Goal: Information Seeking & Learning: Compare options

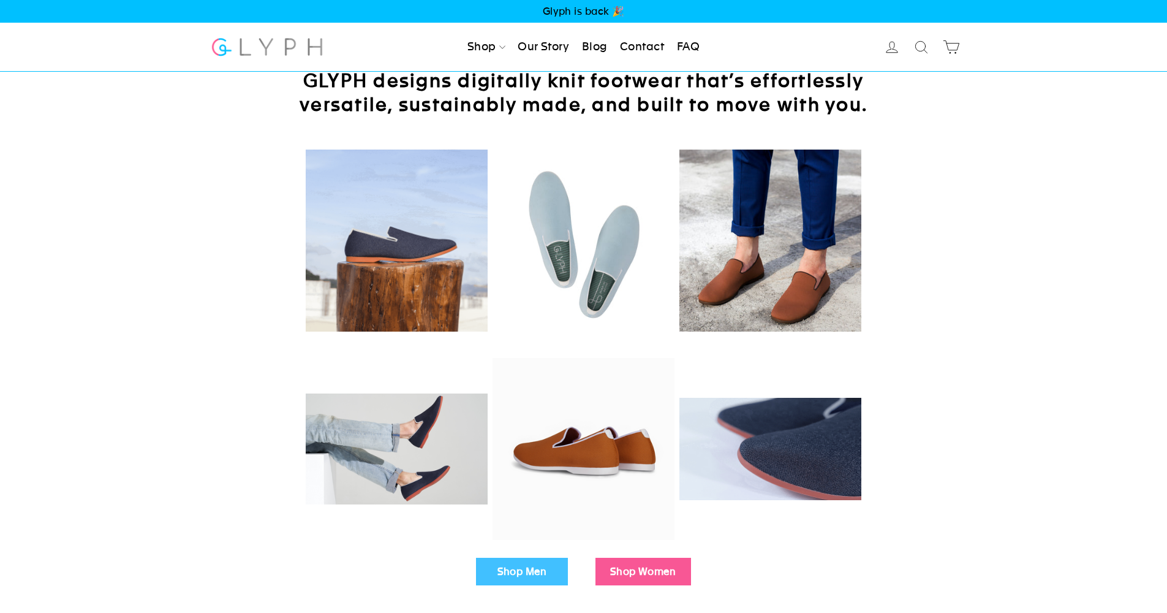
click at [548, 574] on link "Shop Men" at bounding box center [522, 571] width 92 height 28
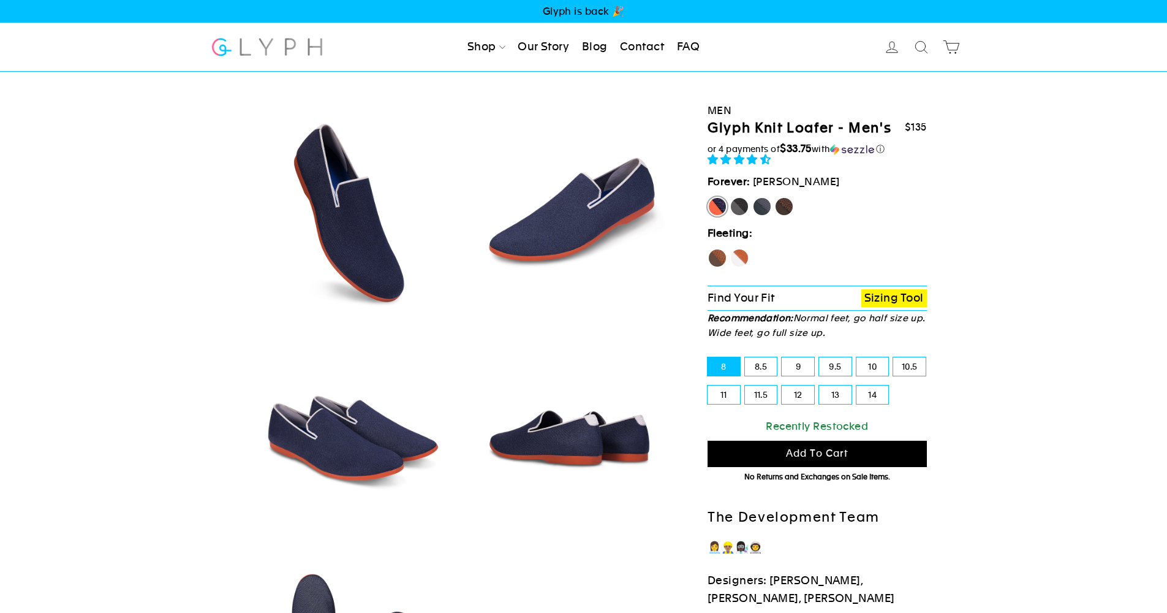
select select "highest-rating"
click at [837, 368] on label "9.5" at bounding box center [835, 366] width 32 height 18
click at [820, 358] on input "9.5" at bounding box center [819, 357] width 1 height 1
radio input "true"
click at [740, 209] on label "Panther" at bounding box center [740, 207] width 20 height 20
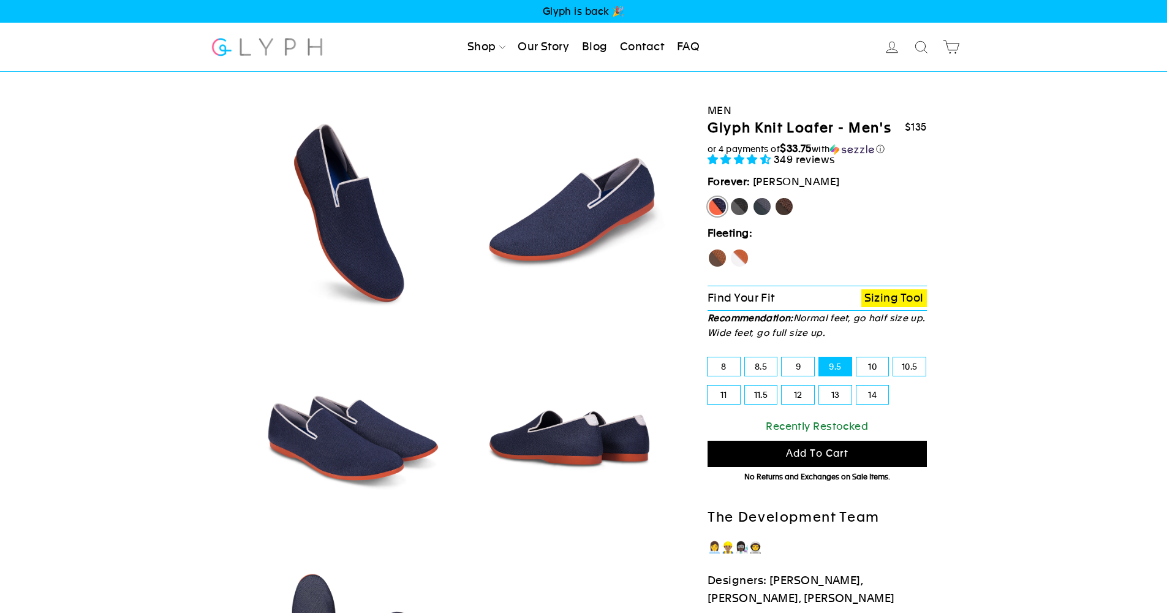
click at [730, 197] on input "Panther" at bounding box center [730, 197] width 1 height 1
radio input "true"
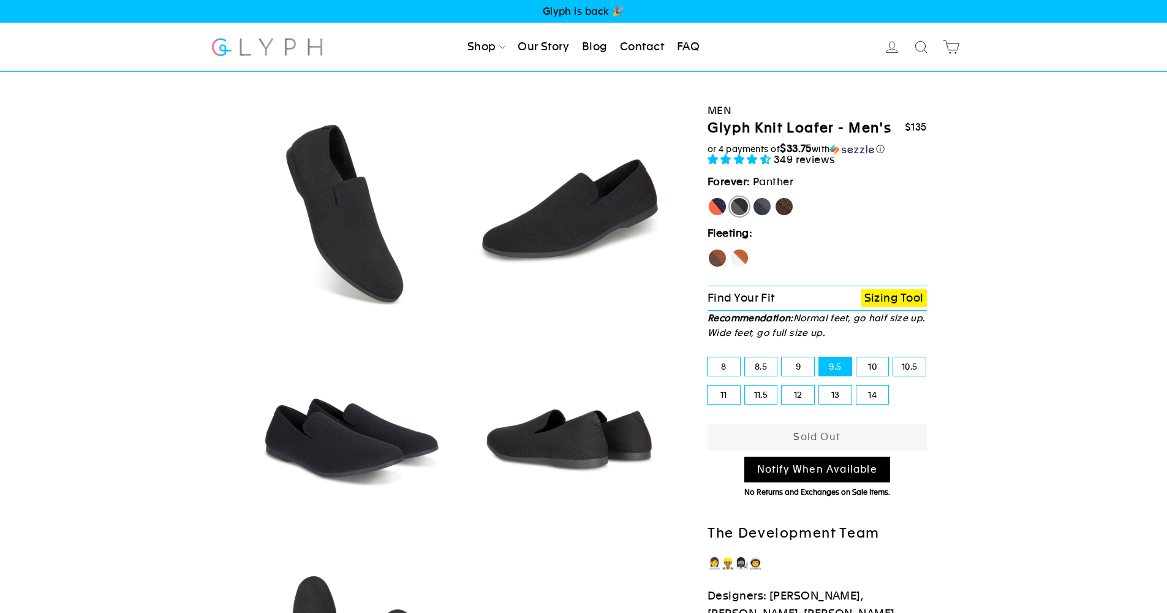
click at [764, 206] on label "Rhino" at bounding box center [762, 207] width 20 height 20
click at [753, 197] on input "Rhino" at bounding box center [752, 197] width 1 height 1
radio input "true"
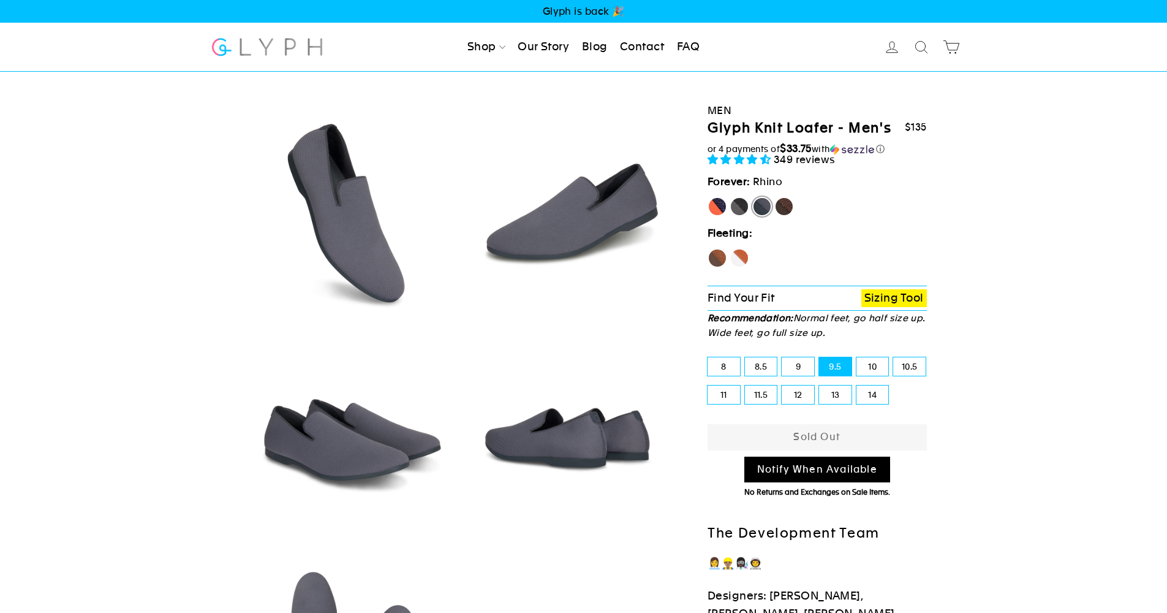
click at [781, 206] on label "Mustang" at bounding box center [784, 207] width 20 height 20
click at [775, 197] on input "Mustang" at bounding box center [774, 197] width 1 height 1
radio input "true"
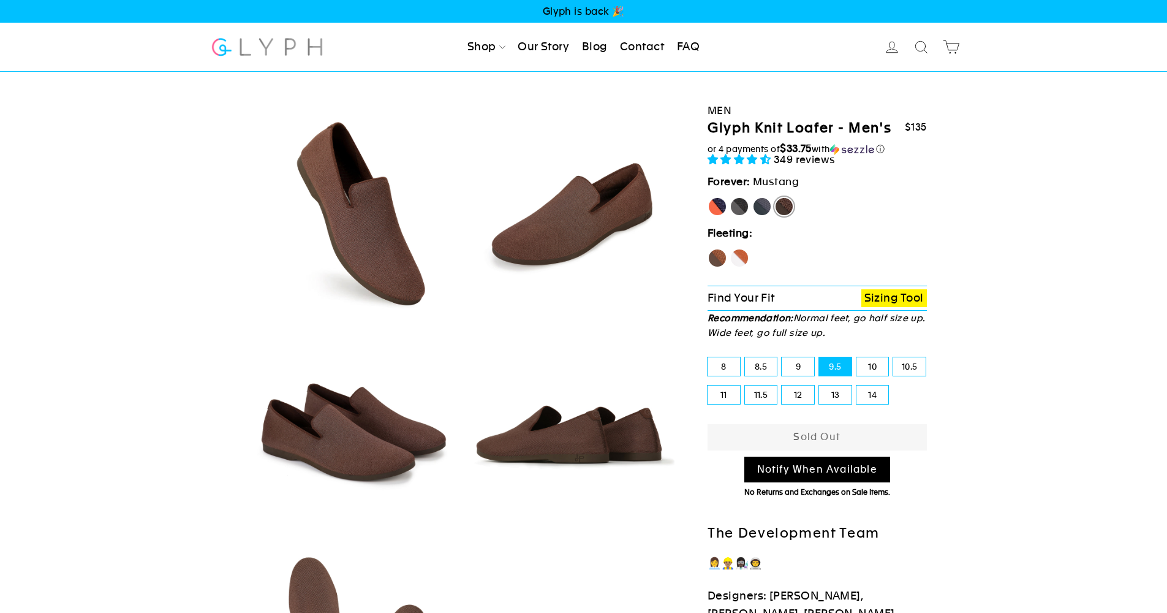
click at [717, 255] on label "Hawk" at bounding box center [718, 258] width 20 height 20
click at [708, 249] on input "Hawk" at bounding box center [708, 248] width 1 height 1
radio input "true"
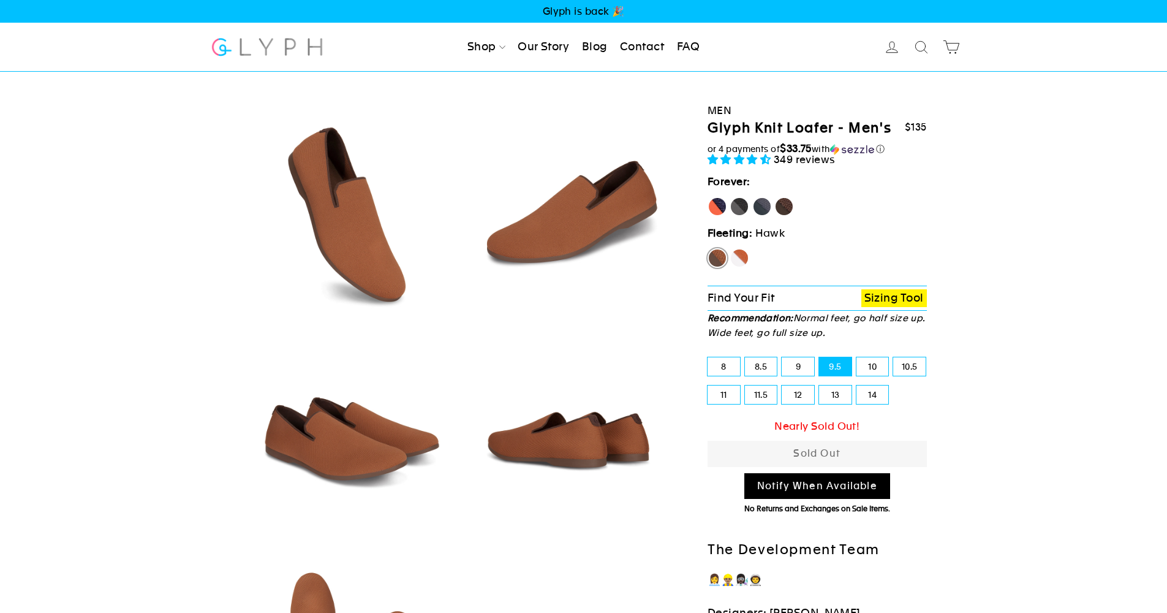
click at [743, 255] on label "Fox" at bounding box center [740, 258] width 20 height 20
click at [730, 249] on input "Fox" at bounding box center [730, 248] width 1 height 1
radio input "true"
